Goal: Transaction & Acquisition: Purchase product/service

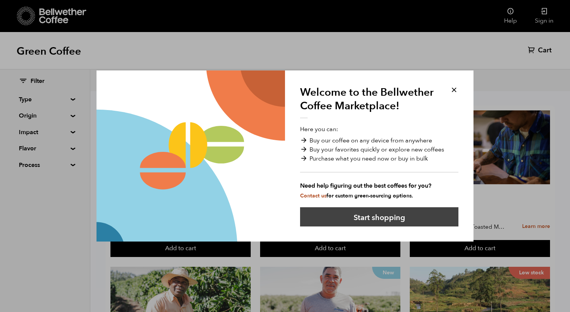
click at [428, 216] on button "Start shopping" at bounding box center [379, 216] width 158 height 19
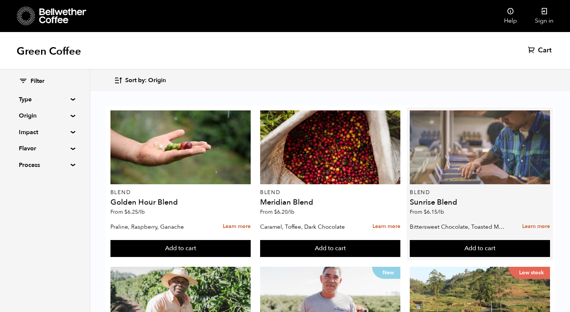
click at [459, 159] on div at bounding box center [479, 147] width 140 height 74
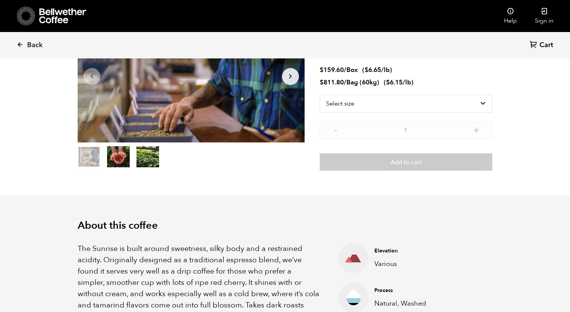
scroll to position [86, 0]
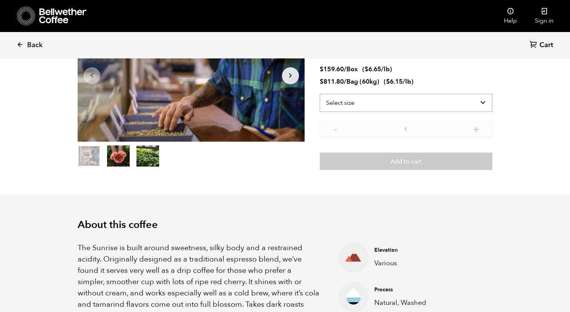
select select "box"
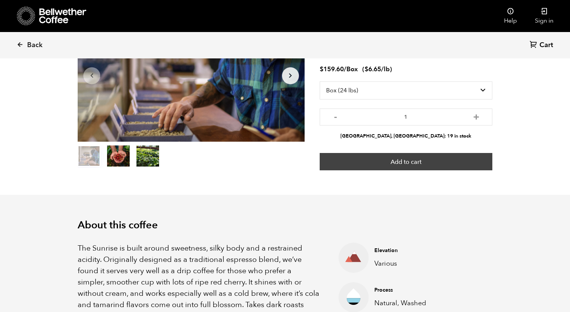
click at [475, 163] on button "Add to cart" at bounding box center [405, 161] width 173 height 17
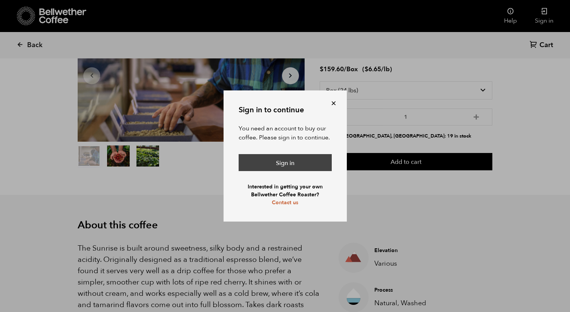
click at [299, 163] on link "Sign in" at bounding box center [284, 162] width 93 height 17
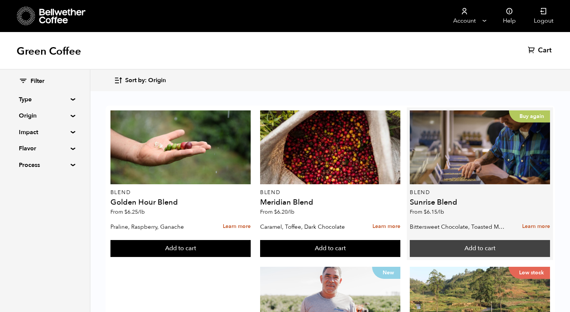
click at [480, 246] on button "Add to cart" at bounding box center [479, 248] width 140 height 17
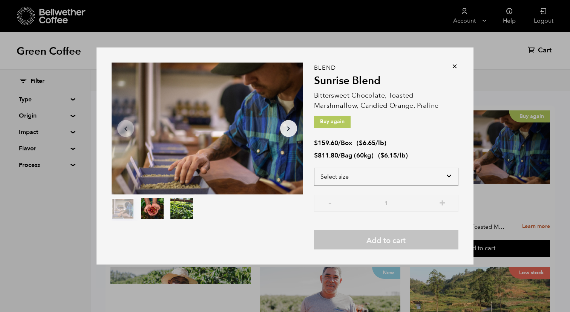
select select "box"
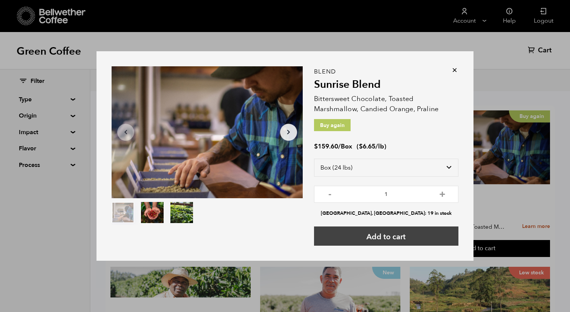
click at [409, 234] on button "Add to cart" at bounding box center [386, 235] width 144 height 19
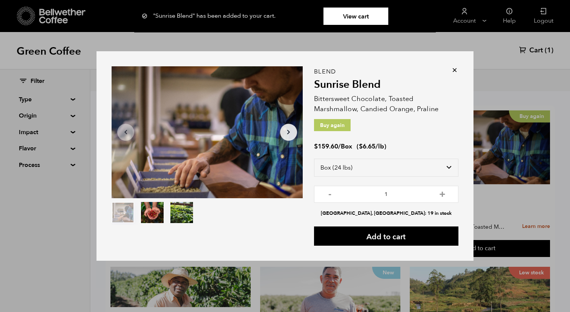
click at [455, 71] on icon at bounding box center [455, 70] width 8 height 8
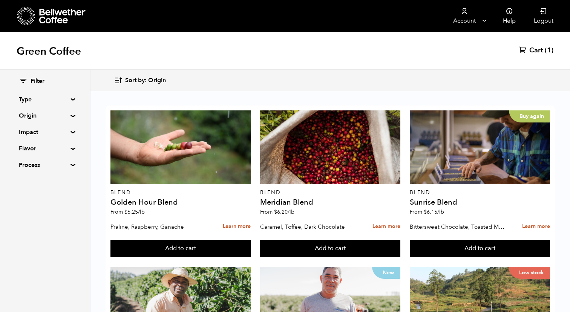
click at [543, 54] on link "Cart (1)" at bounding box center [536, 50] width 34 height 9
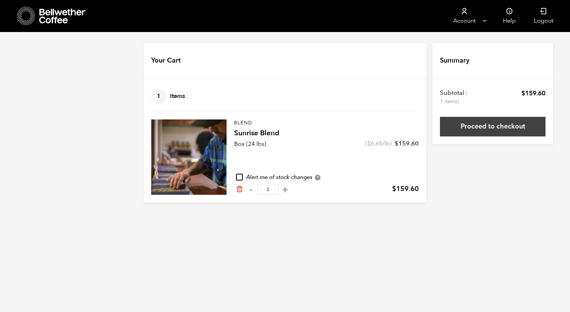
click at [498, 130] on link "Proceed to checkout" at bounding box center [492, 127] width 105 height 20
